Goal: Task Accomplishment & Management: Use online tool/utility

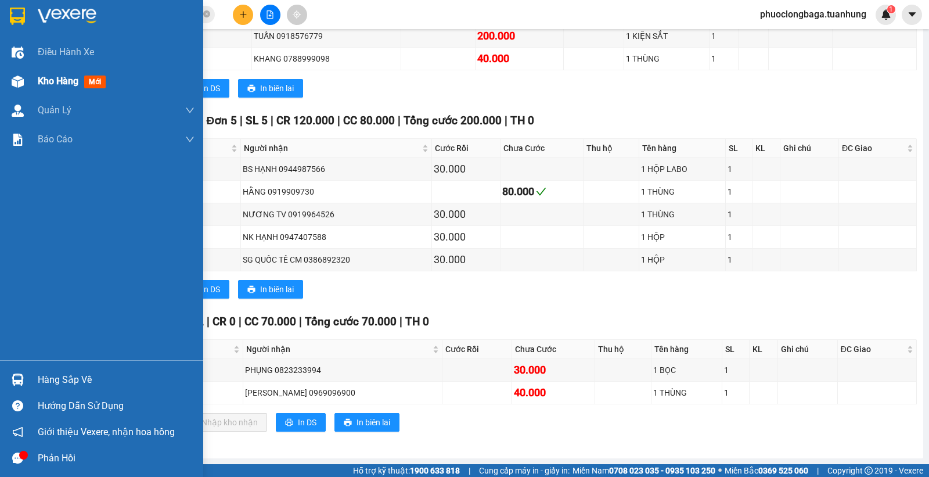
click at [55, 78] on span "Kho hàng" at bounding box center [58, 80] width 41 height 11
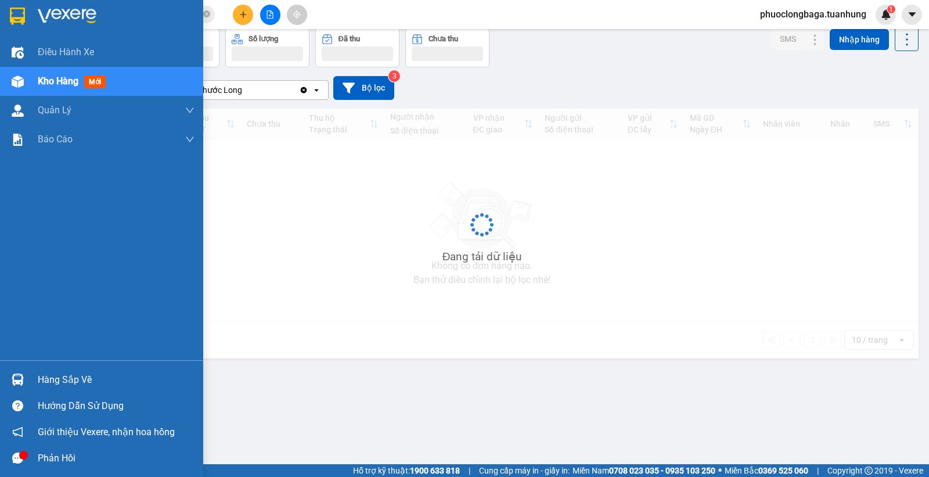
scroll to position [53, 0]
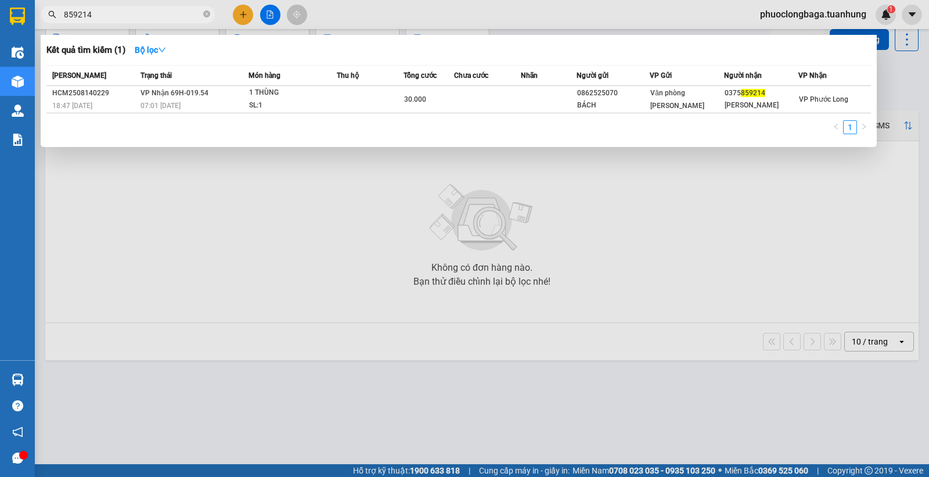
click at [114, 13] on input "859214" at bounding box center [132, 14] width 137 height 13
type input "8"
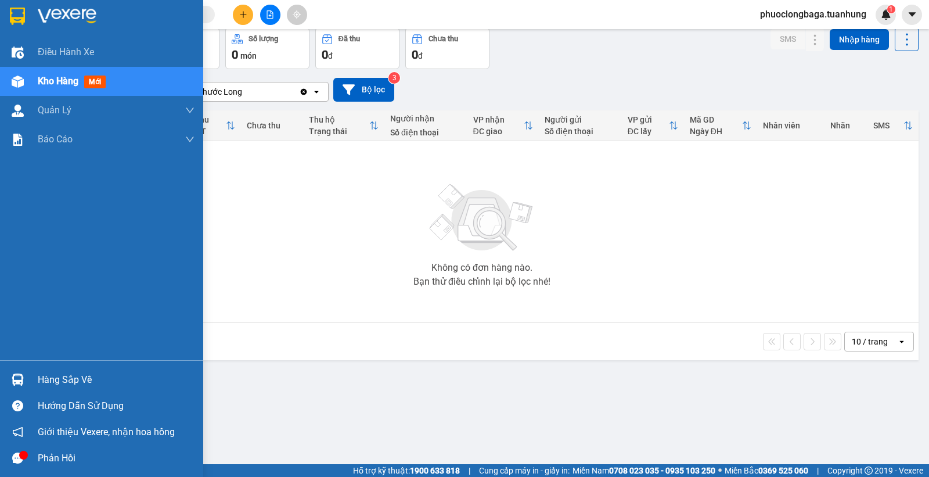
click at [39, 74] on div "Kho hàng mới" at bounding box center [74, 81] width 73 height 15
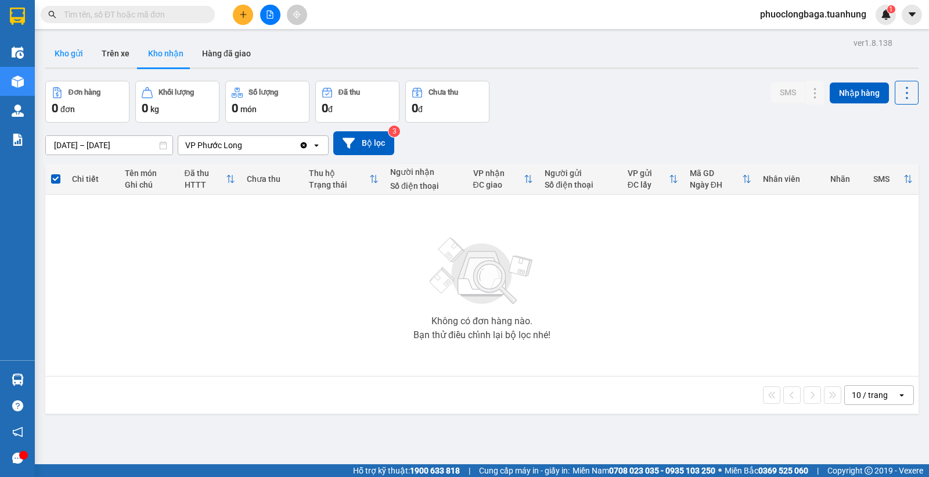
click at [70, 50] on button "Kho gửi" at bounding box center [68, 53] width 47 height 28
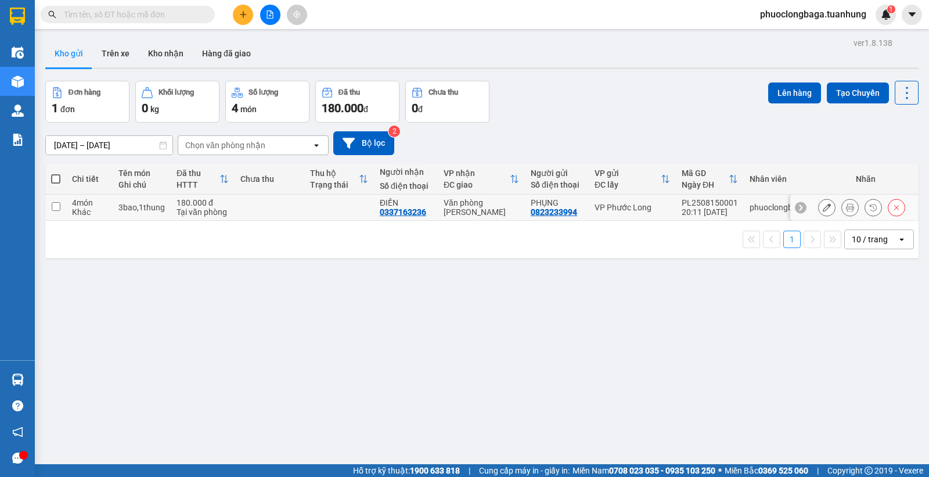
click at [55, 210] on input "checkbox" at bounding box center [56, 206] width 9 height 9
checkbox input "true"
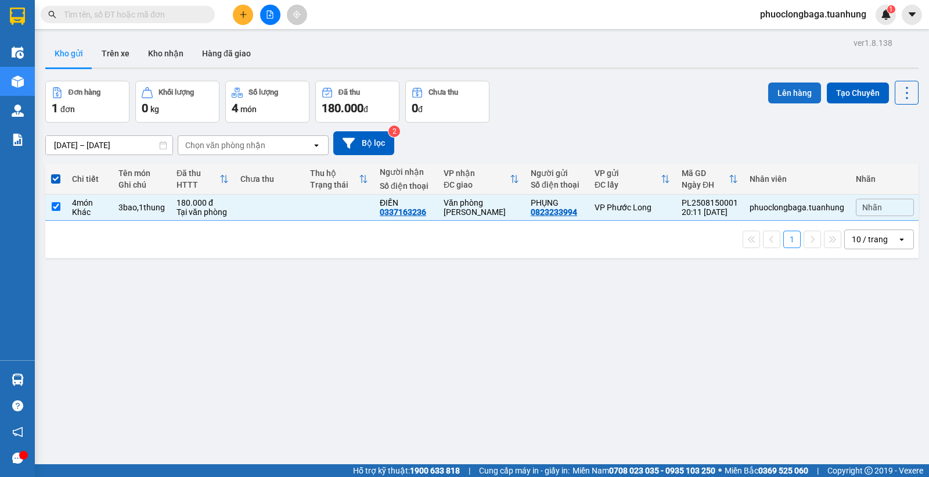
click at [779, 97] on button "Lên hàng" at bounding box center [794, 92] width 53 height 21
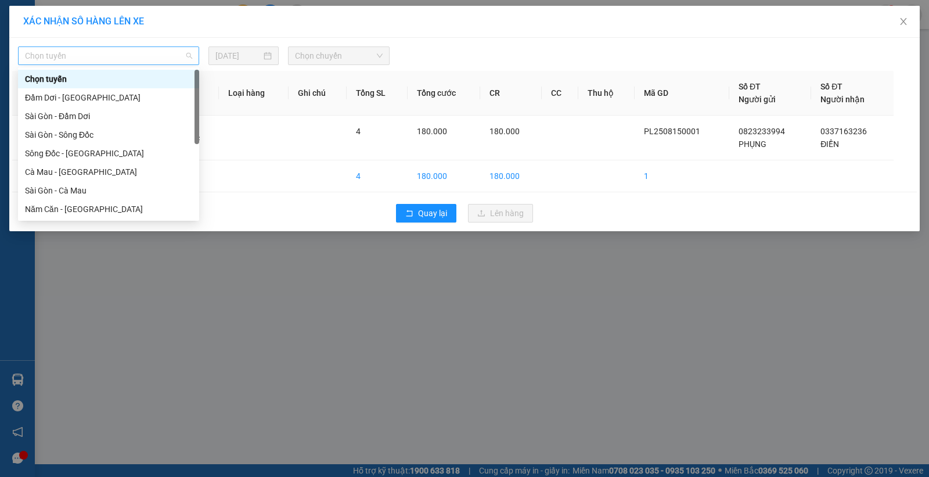
click at [155, 61] on span "Chọn tuyến" at bounding box center [108, 55] width 167 height 17
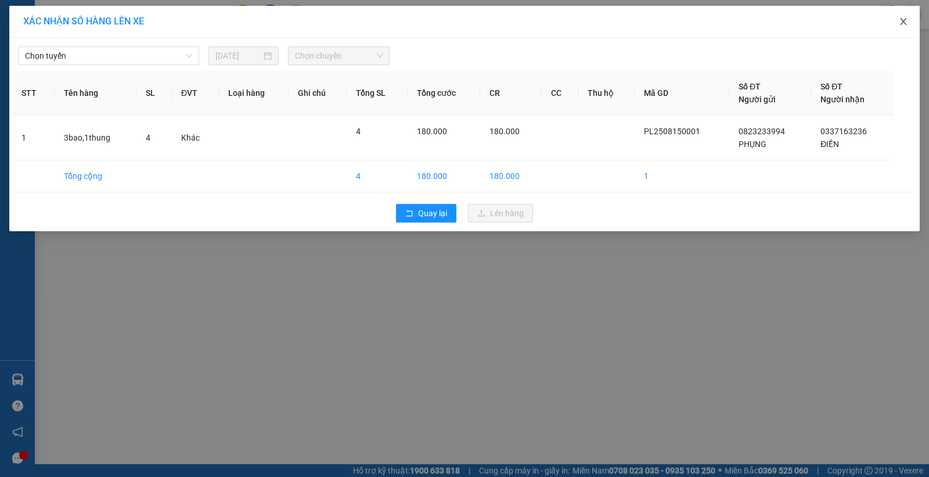
click at [901, 24] on icon "close" at bounding box center [903, 21] width 9 height 9
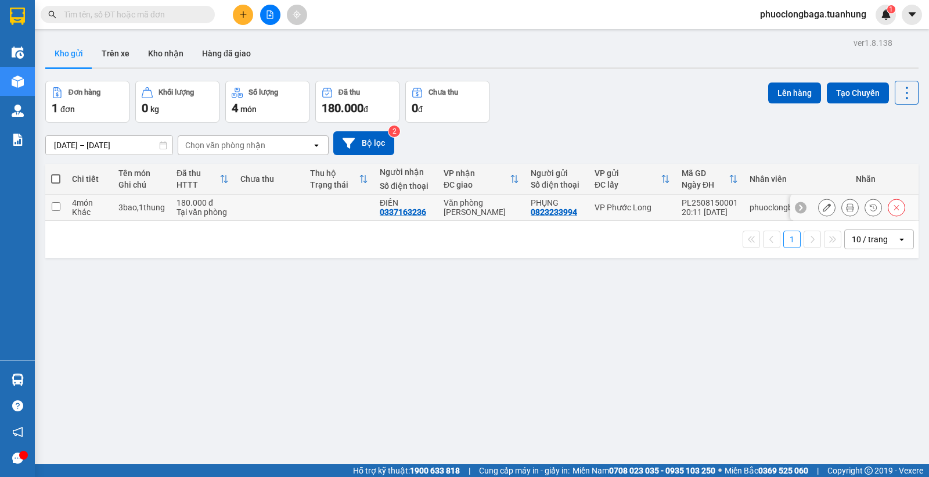
click at [55, 210] on input "checkbox" at bounding box center [56, 206] width 9 height 9
checkbox input "true"
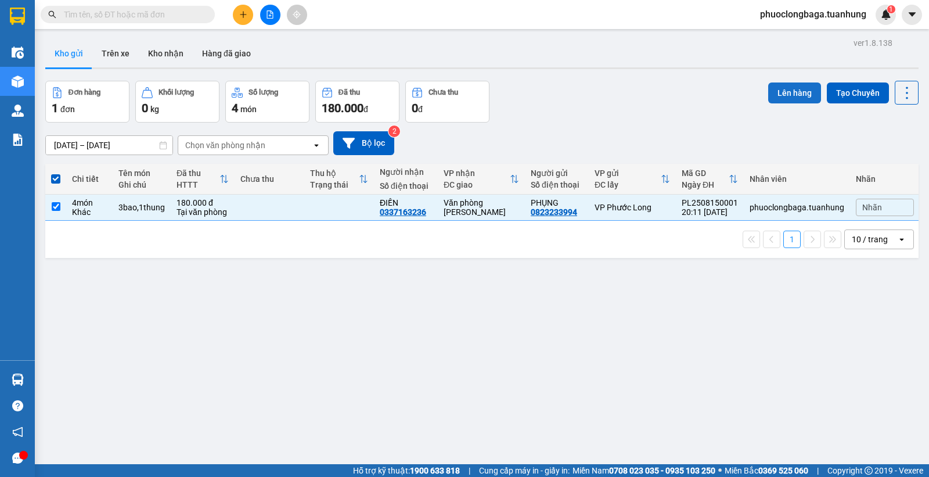
click at [773, 90] on button "Lên hàng" at bounding box center [794, 92] width 53 height 21
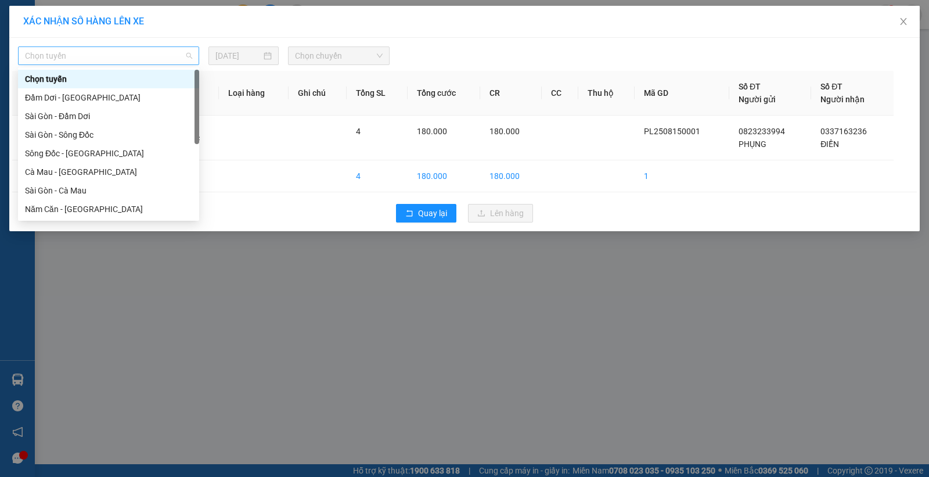
click at [172, 59] on span "Chọn tuyến" at bounding box center [108, 55] width 167 height 17
click at [59, 170] on div "Cà Mau - [GEOGRAPHIC_DATA]" at bounding box center [108, 171] width 167 height 13
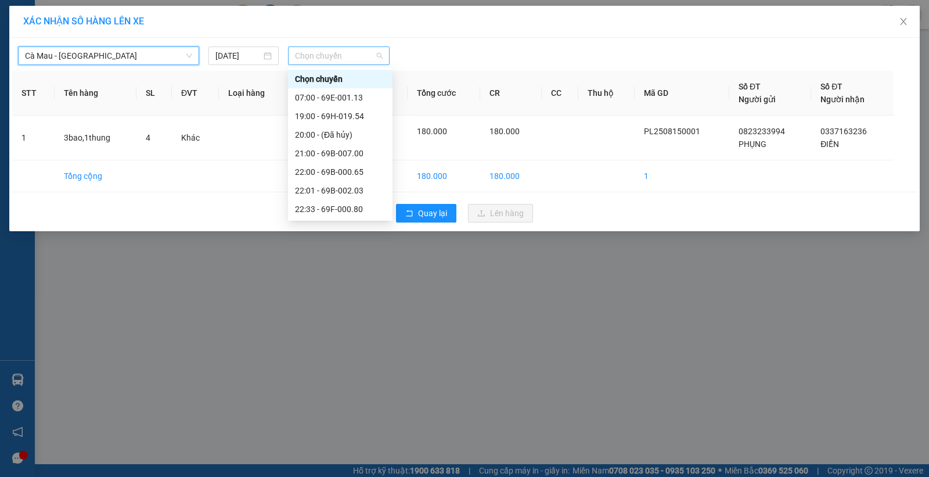
click at [367, 55] on span "Chọn chuyến" at bounding box center [339, 55] width 88 height 17
click at [347, 170] on div "22:00 - 69B-000.65" at bounding box center [340, 171] width 91 height 13
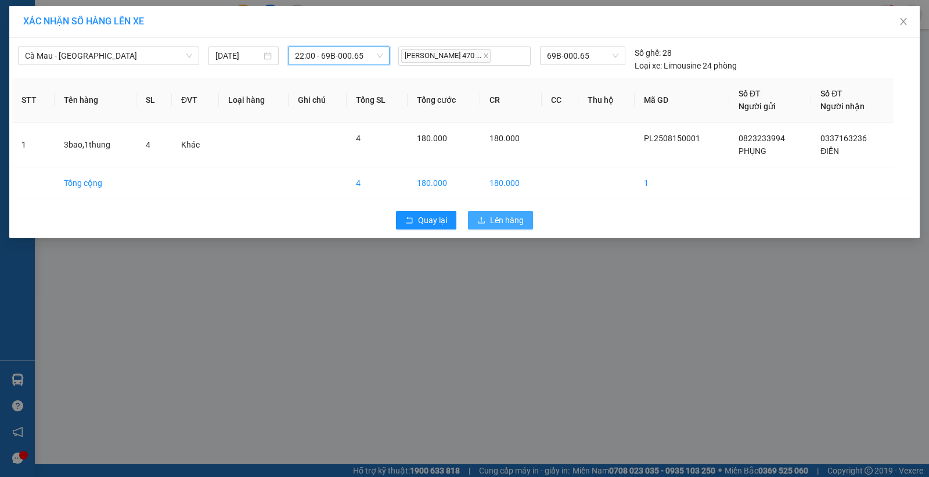
click at [497, 218] on span "Lên hàng" at bounding box center [507, 220] width 34 height 13
